Goal: Find specific page/section: Find specific page/section

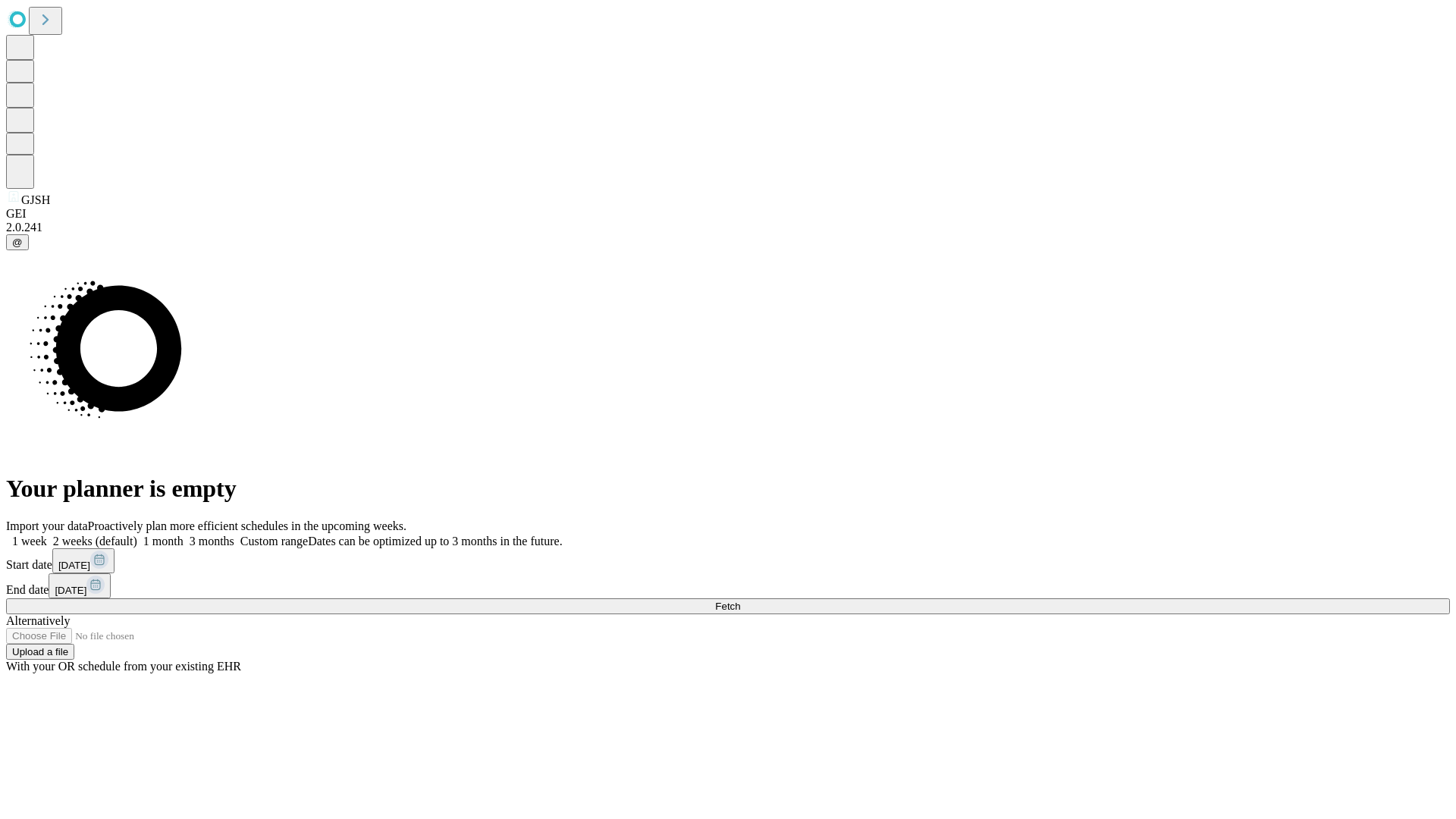
click at [740, 600] on span "Fetch" at bounding box center [728, 606] width 25 height 12
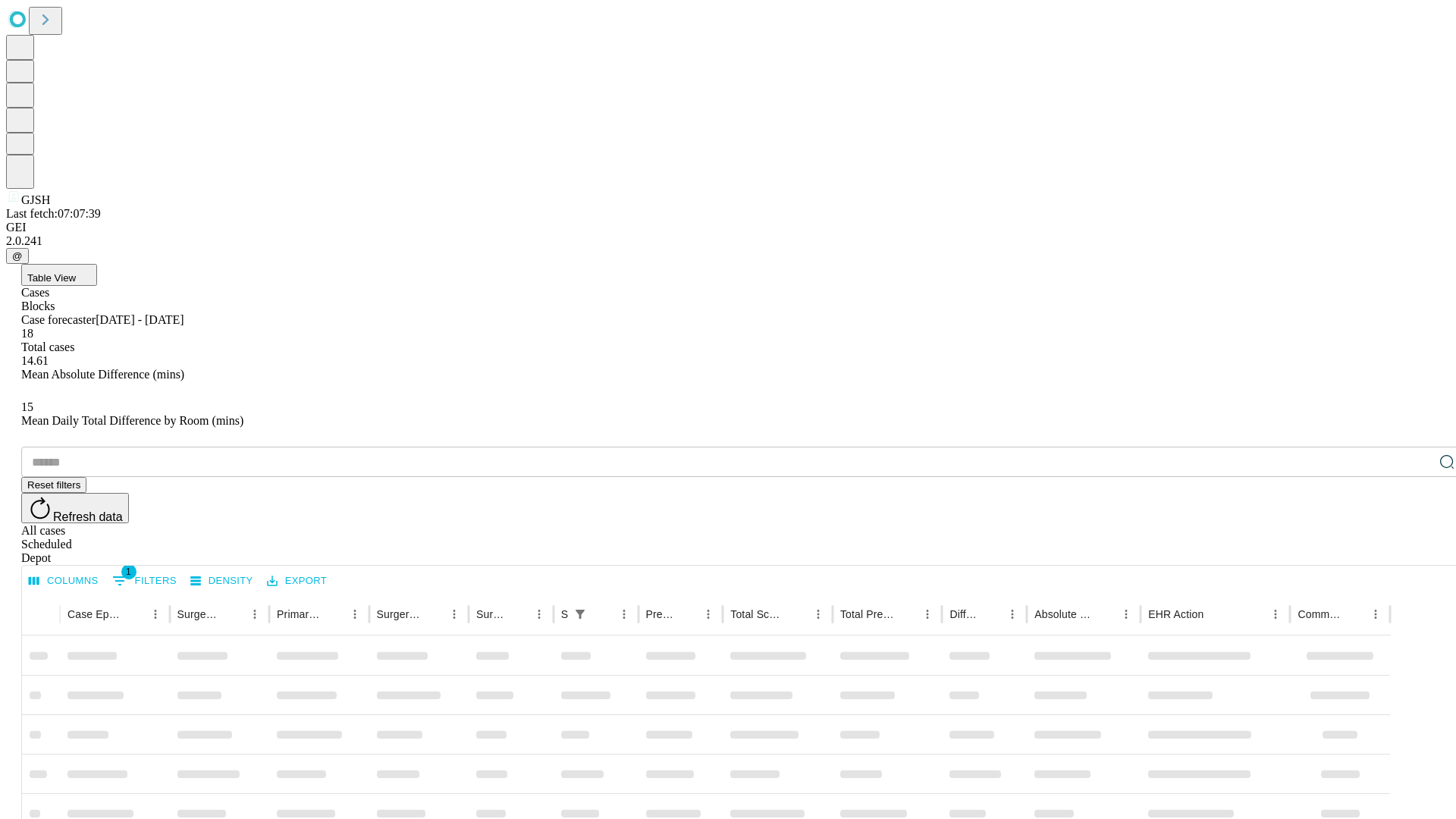
click at [1417, 551] on div "Depot" at bounding box center [743, 558] width 1443 height 13
